Goal: Check status: Check status

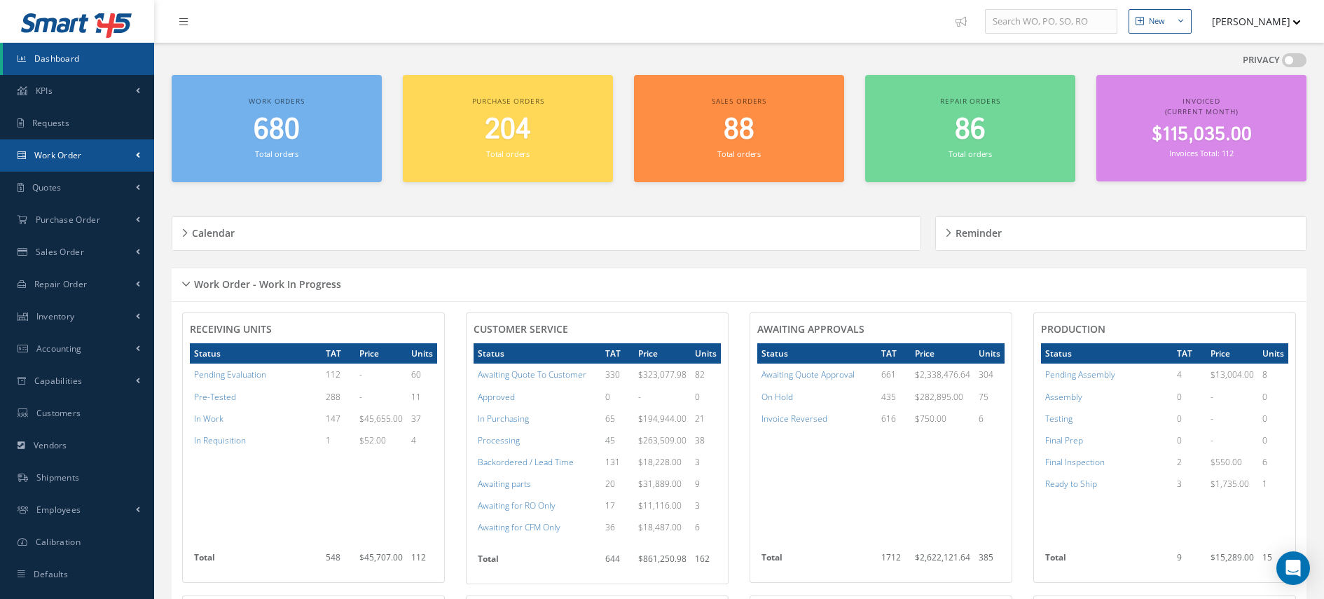
click at [139, 162] on link "Work Order" at bounding box center [77, 155] width 154 height 32
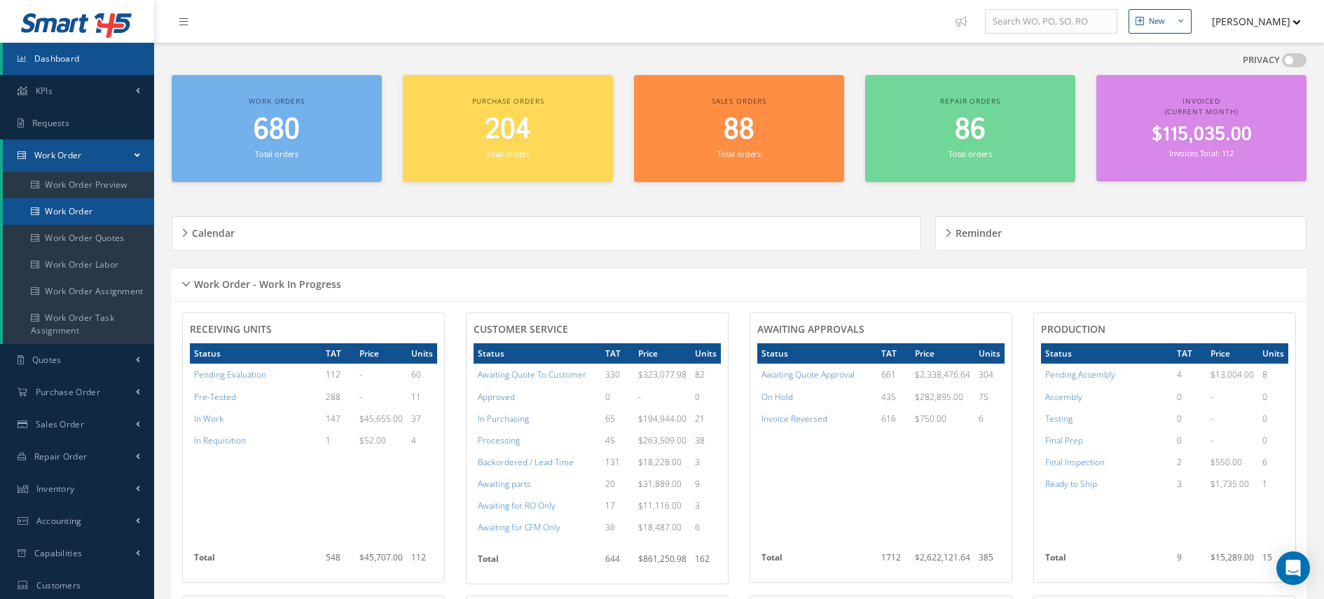
click at [98, 206] on link "Work Order" at bounding box center [78, 211] width 151 height 27
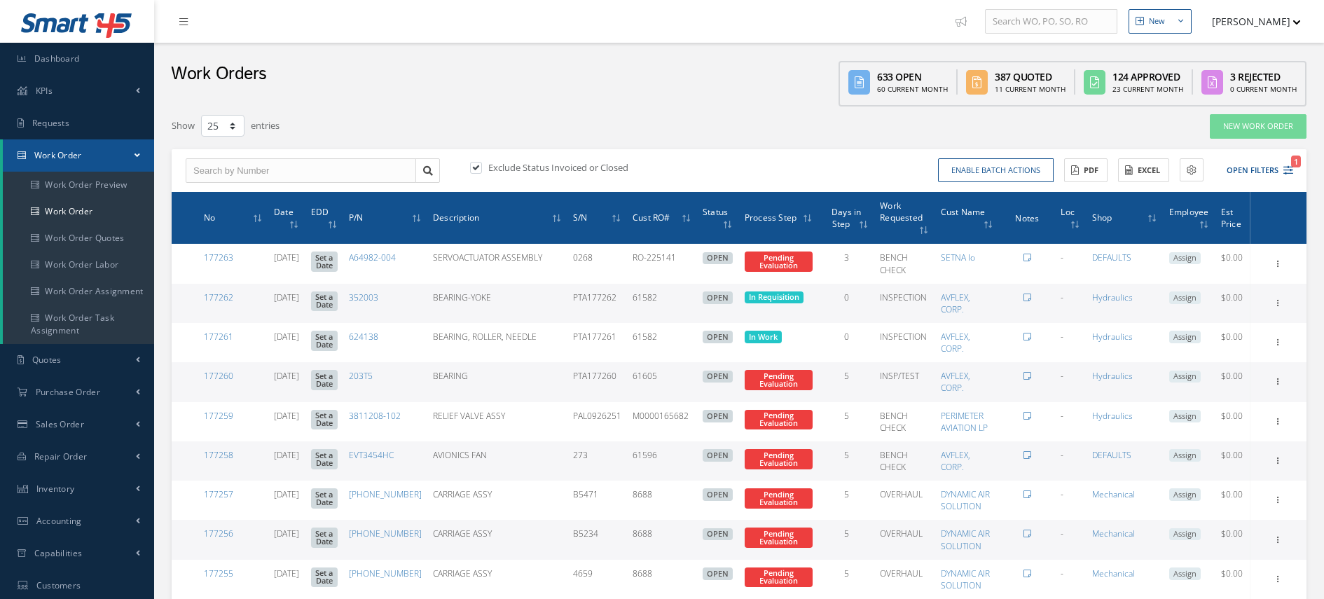
select select "25"
click at [235, 162] on input "text" at bounding box center [301, 170] width 230 height 25
paste input "732-11240"
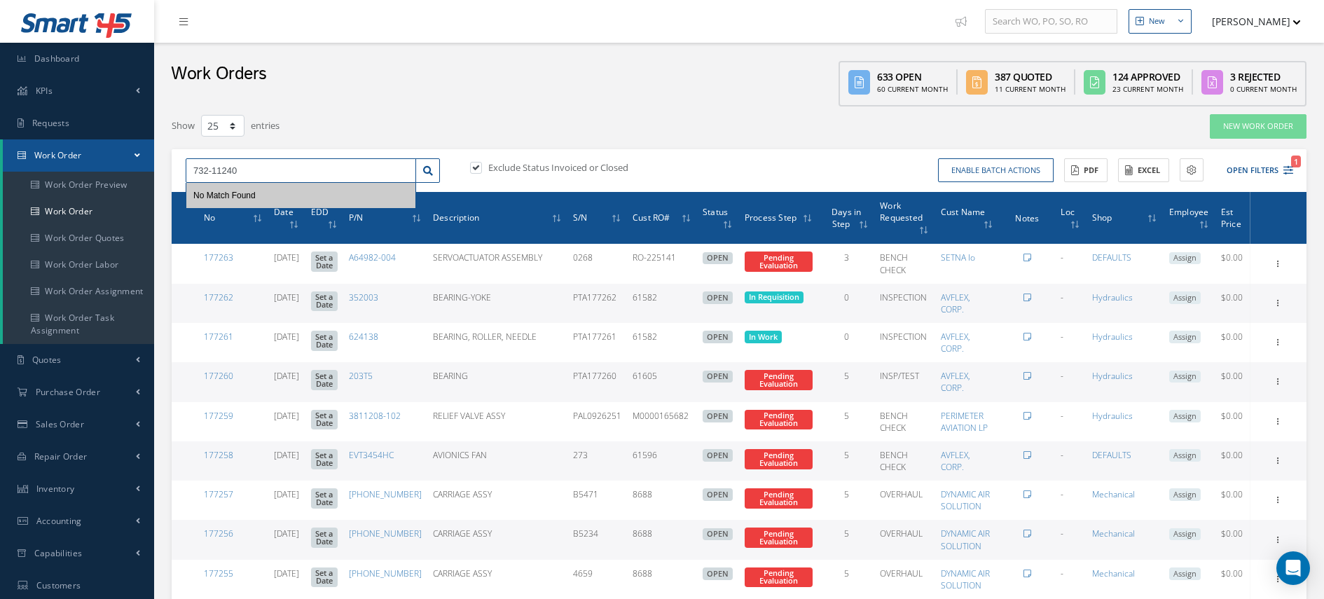
type input "732-11240"
click at [481, 171] on label at bounding box center [483, 167] width 4 height 13
click at [476, 171] on input "checkbox" at bounding box center [474, 168] width 9 height 9
checkbox input "false"
